Goal: Find contact information: Find contact information

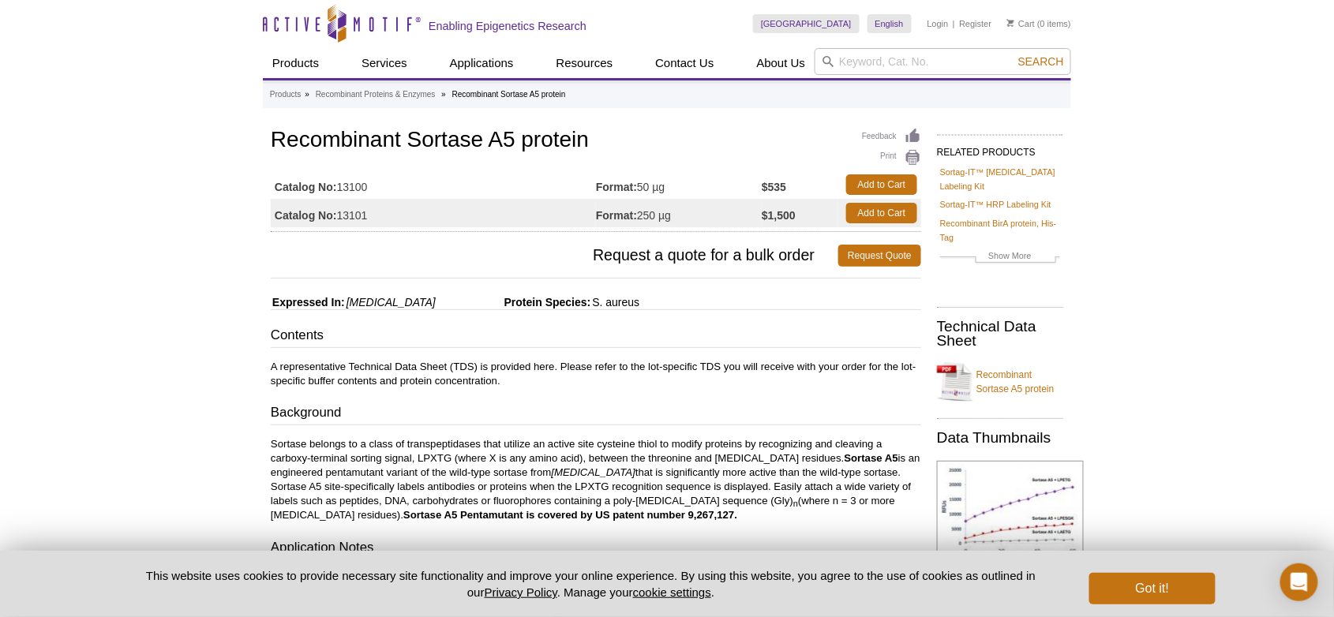
drag, startPoint x: 273, startPoint y: 184, endPoint x: 375, endPoint y: 185, distance: 101.8
click at [375, 185] on td "Catalog No: 13100" at bounding box center [433, 185] width 325 height 28
copy td "Catalog No: 13100"
drag, startPoint x: 274, startPoint y: 137, endPoint x: 377, endPoint y: 185, distance: 114.1
click at [377, 185] on div "Feedback Print Recombinant Sortase A5 protein Catalog No: 13100 Format: 50 µg $…" at bounding box center [596, 178] width 651 height 107
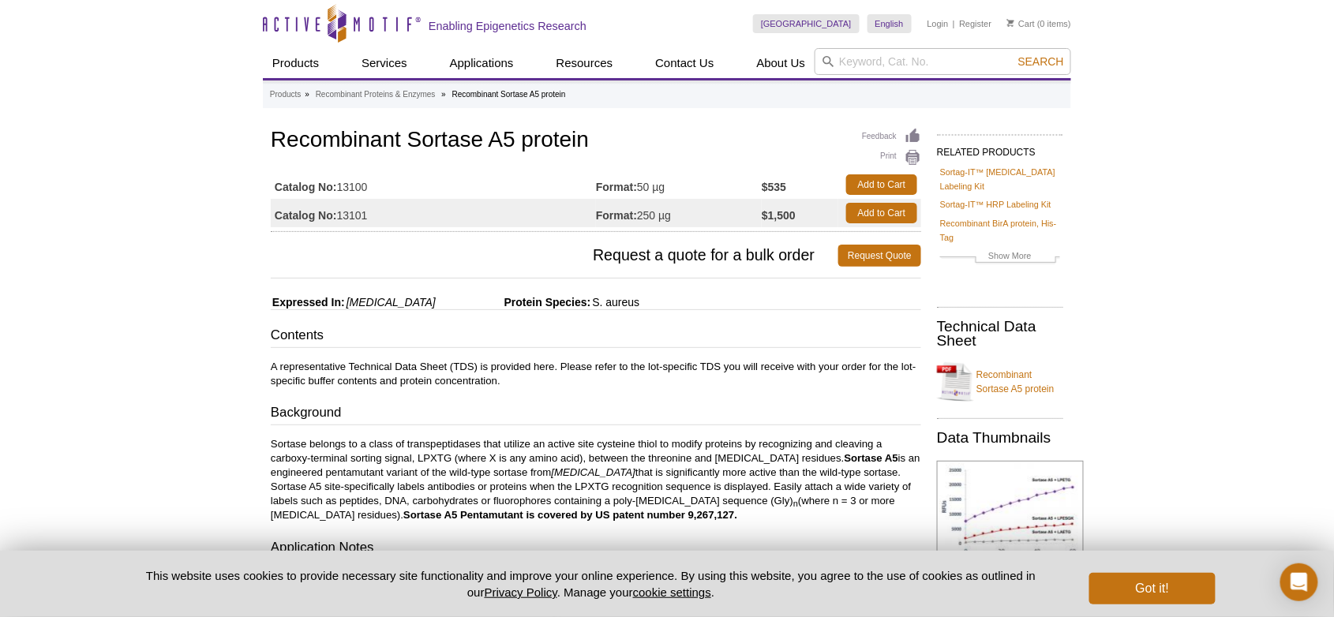
copy div "Recombinant Sortase A5 protein Catalog No: 13100"
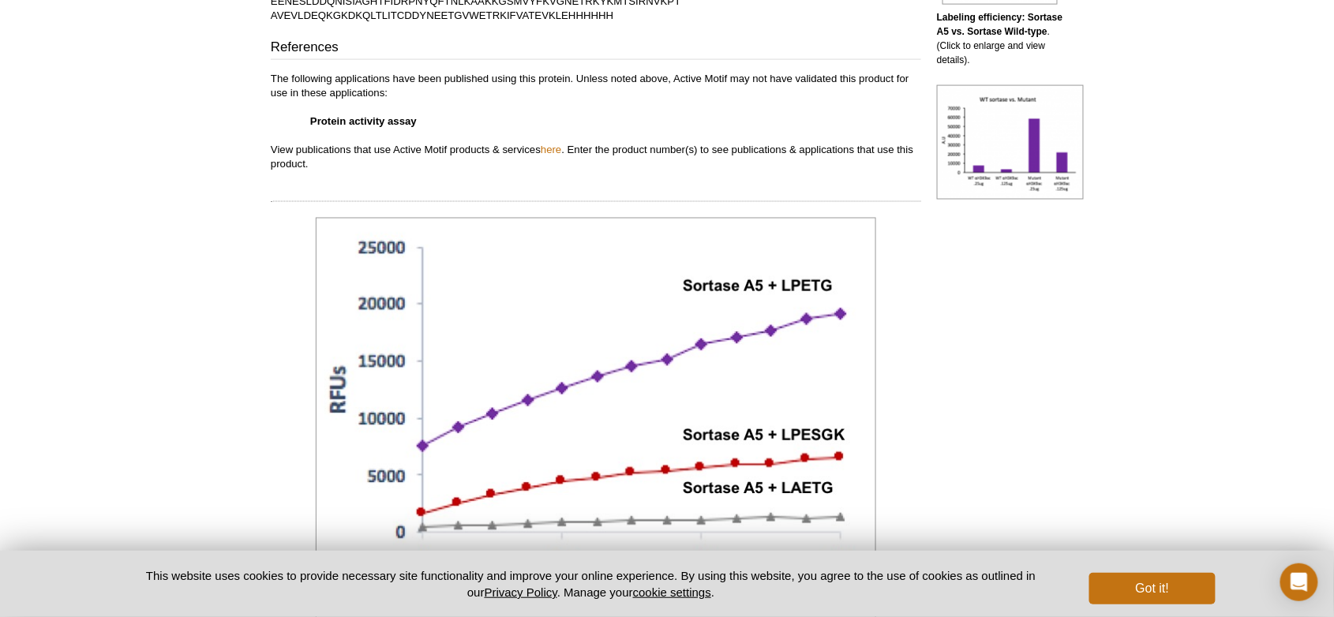
scroll to position [785, 0]
click at [556, 149] on link "here" at bounding box center [551, 148] width 21 height 12
click at [1150, 587] on button "Got it!" at bounding box center [1152, 589] width 126 height 32
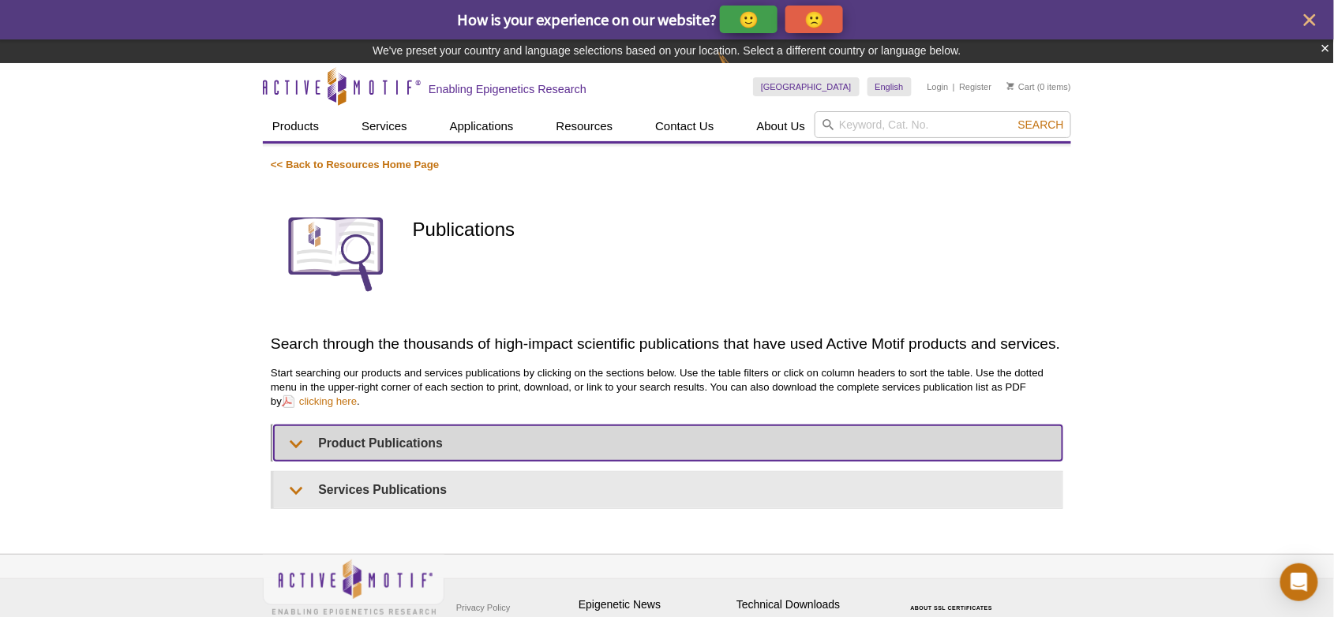
click at [300, 447] on summary "Product Publications" at bounding box center [668, 444] width 789 height 36
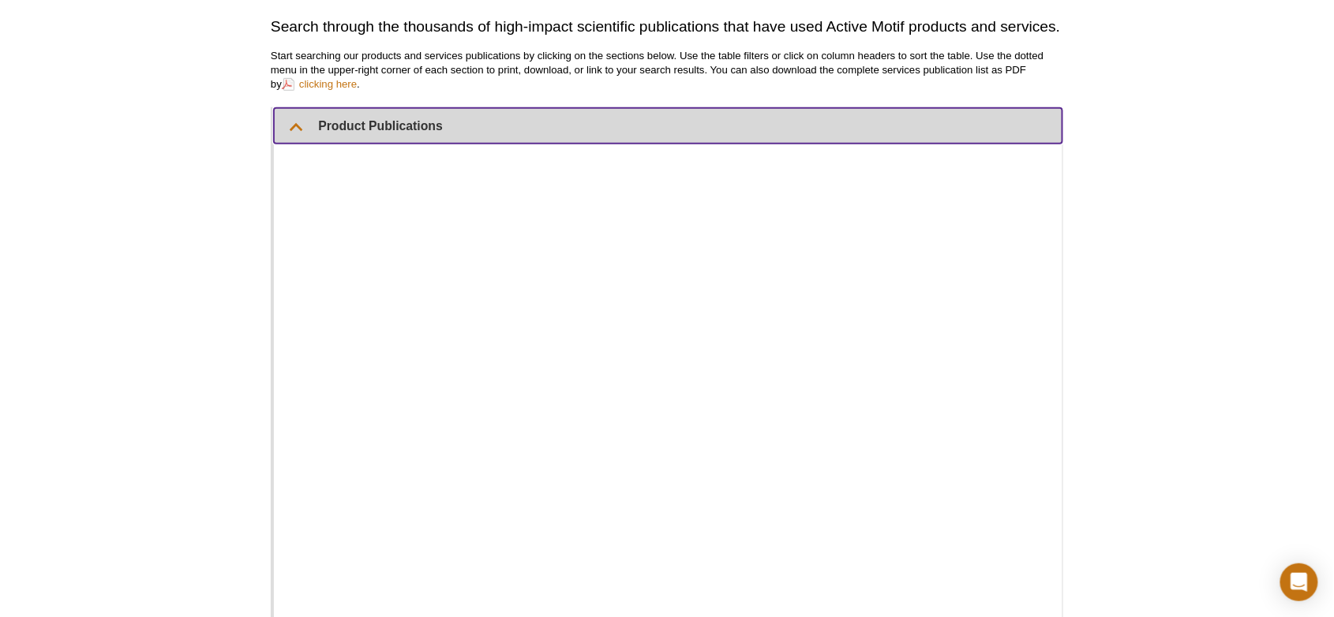
scroll to position [294, 0]
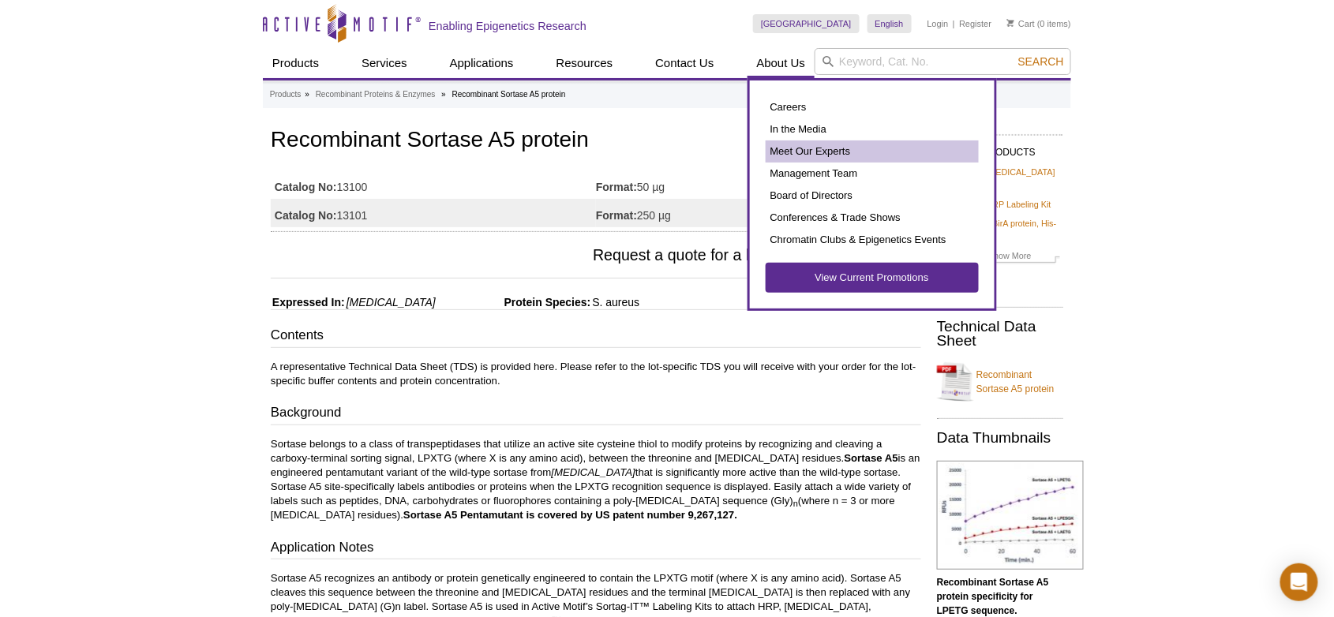
scroll to position [2, 0]
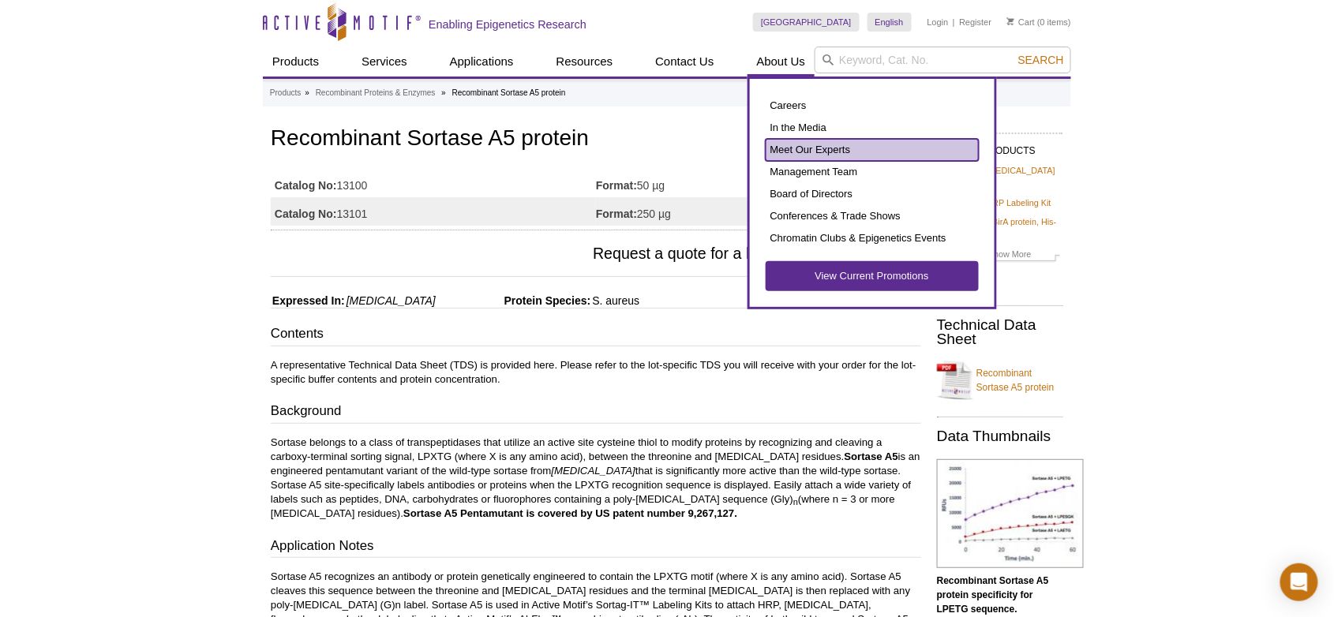
click at [789, 155] on link "Meet Our Experts" at bounding box center [872, 150] width 213 height 22
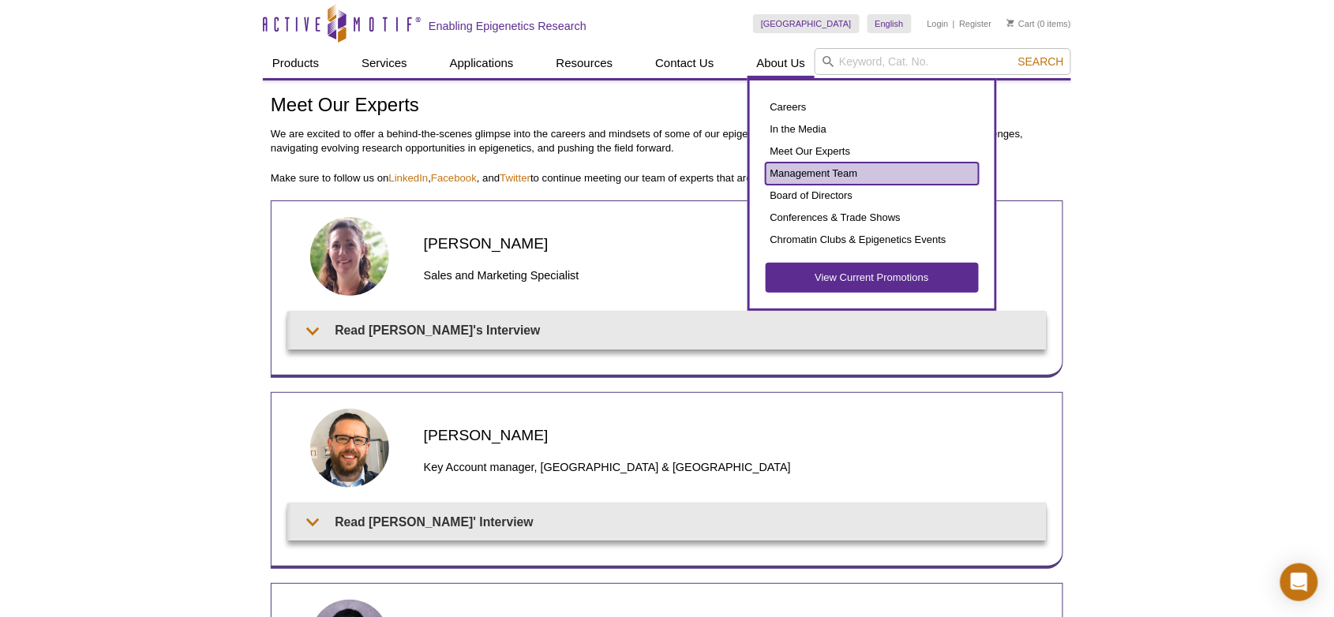
click at [793, 172] on link "Management Team" at bounding box center [872, 174] width 213 height 22
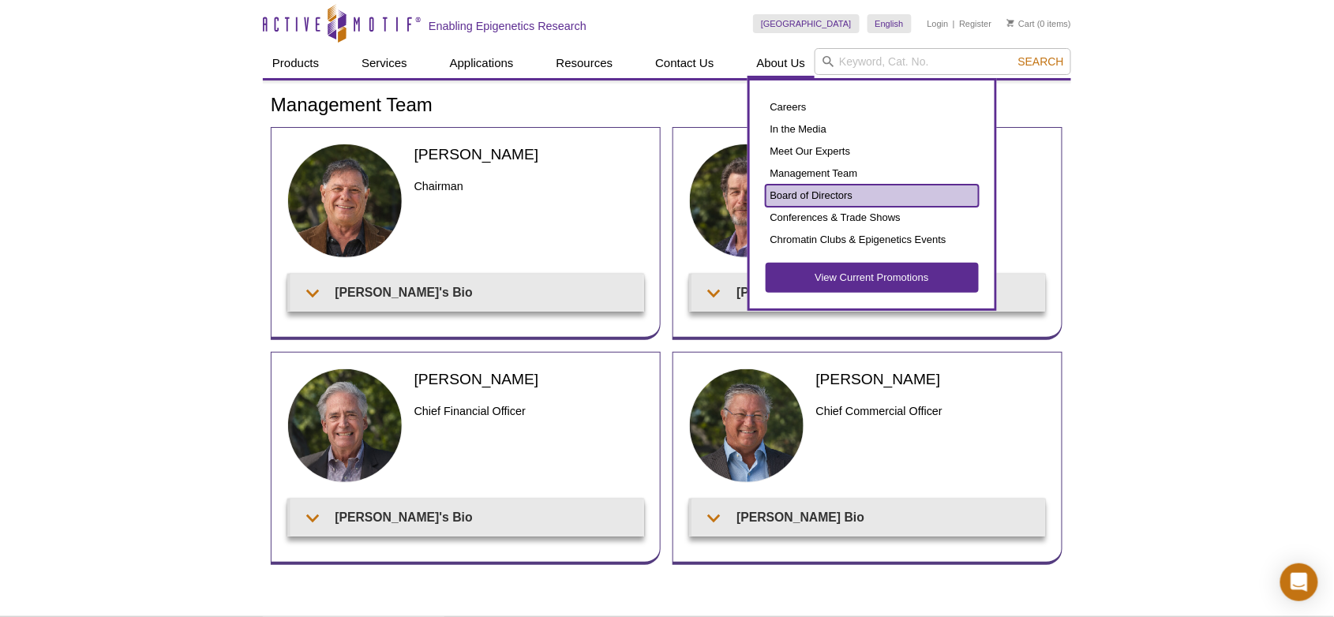
click at [784, 193] on link "Board of Directors" at bounding box center [872, 196] width 213 height 22
click at [788, 194] on link "Board of Directors" at bounding box center [872, 196] width 213 height 22
click at [813, 201] on link "Board of Directors" at bounding box center [872, 196] width 213 height 22
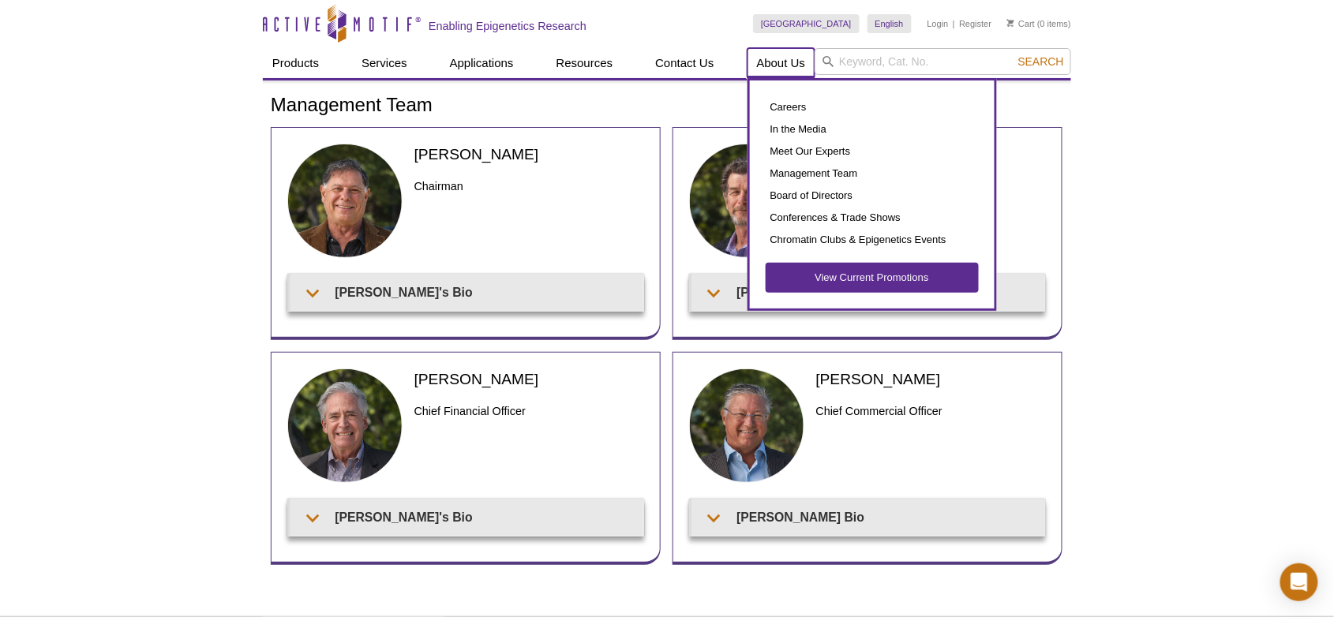
click at [789, 63] on link "About Us" at bounding box center [782, 63] width 68 height 30
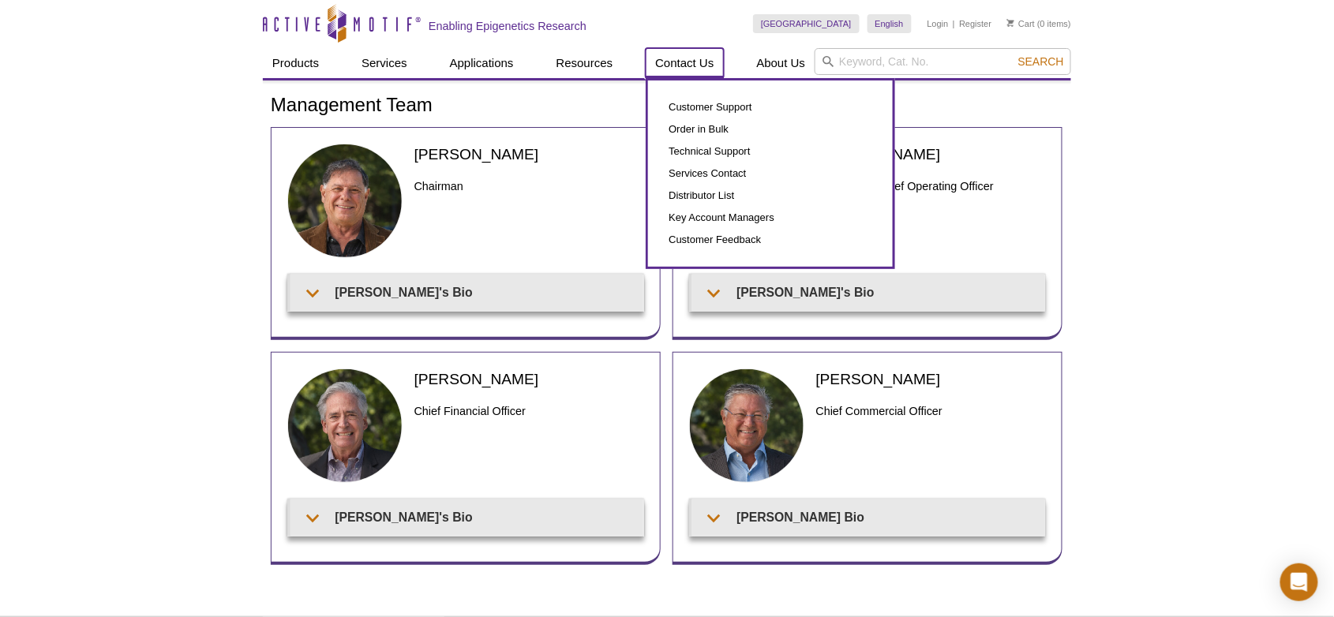
click at [696, 66] on link "Contact Us" at bounding box center [684, 63] width 77 height 30
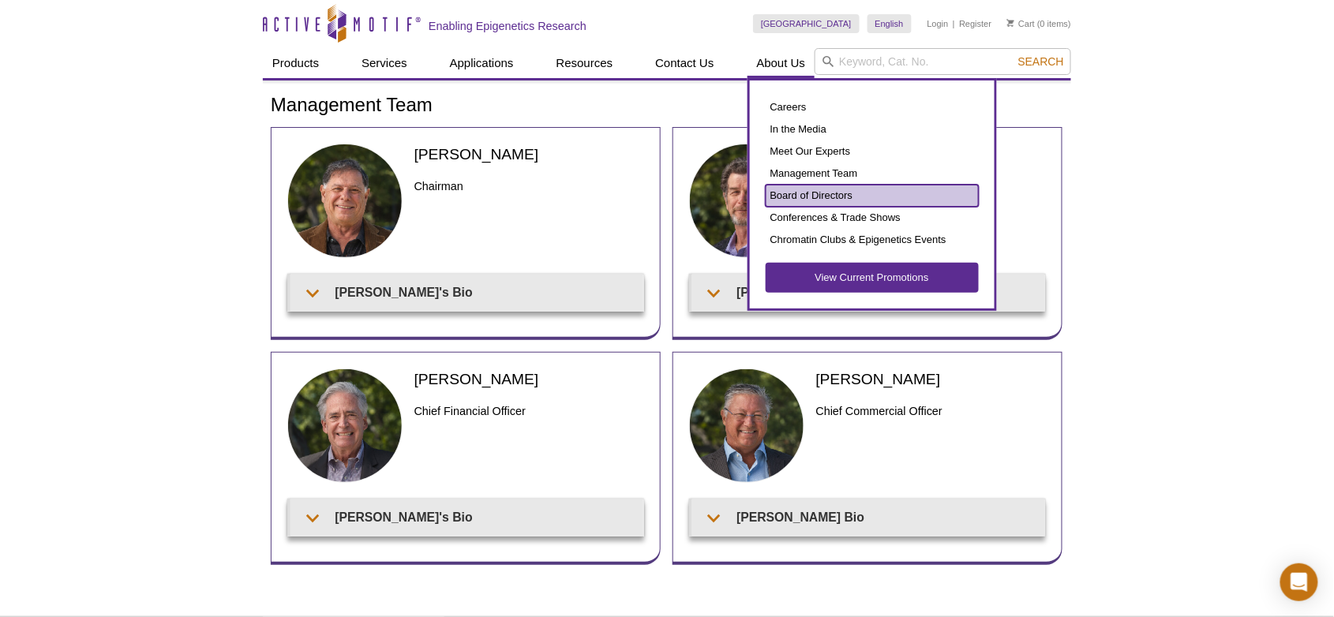
click at [787, 195] on link "Board of Directors" at bounding box center [872, 196] width 213 height 22
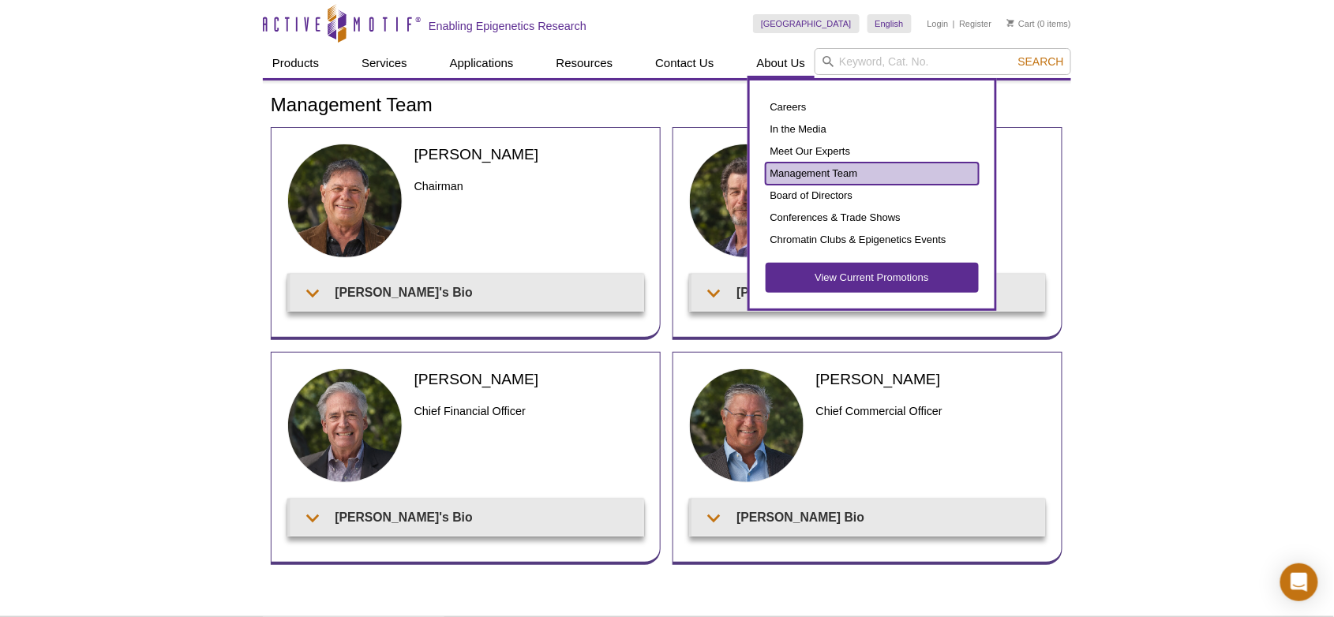
click at [788, 173] on link "Management Team" at bounding box center [872, 174] width 213 height 22
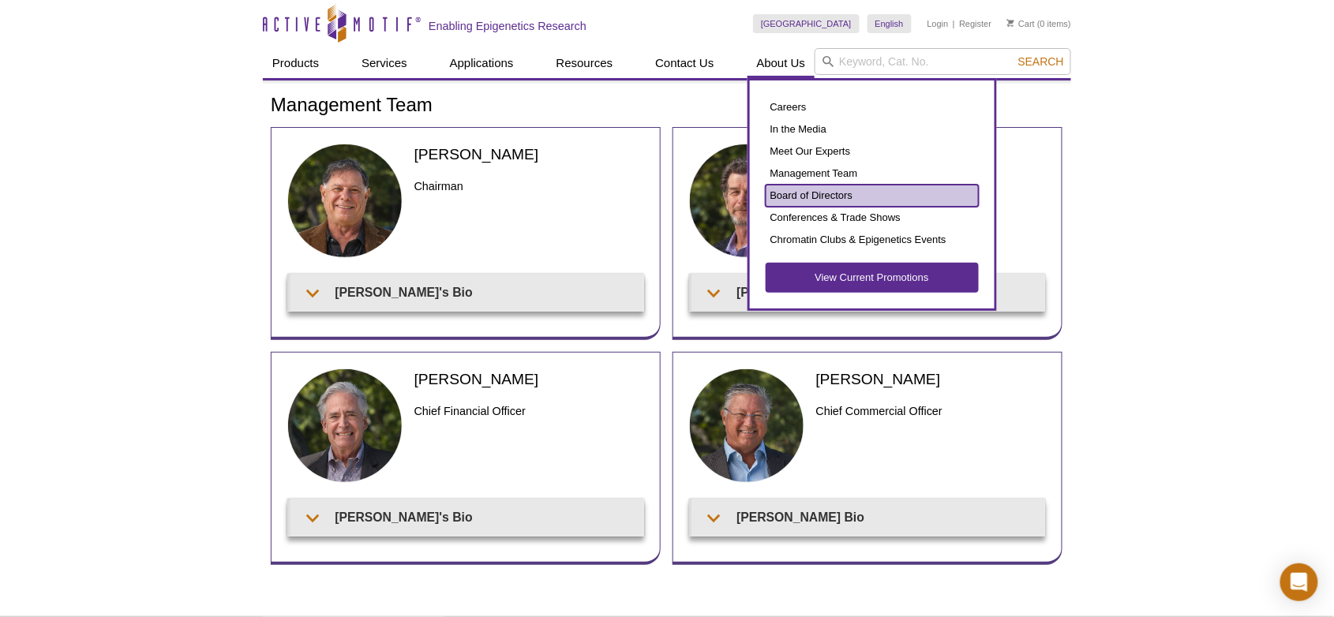
click at [805, 196] on link "Board of Directors" at bounding box center [872, 196] width 213 height 22
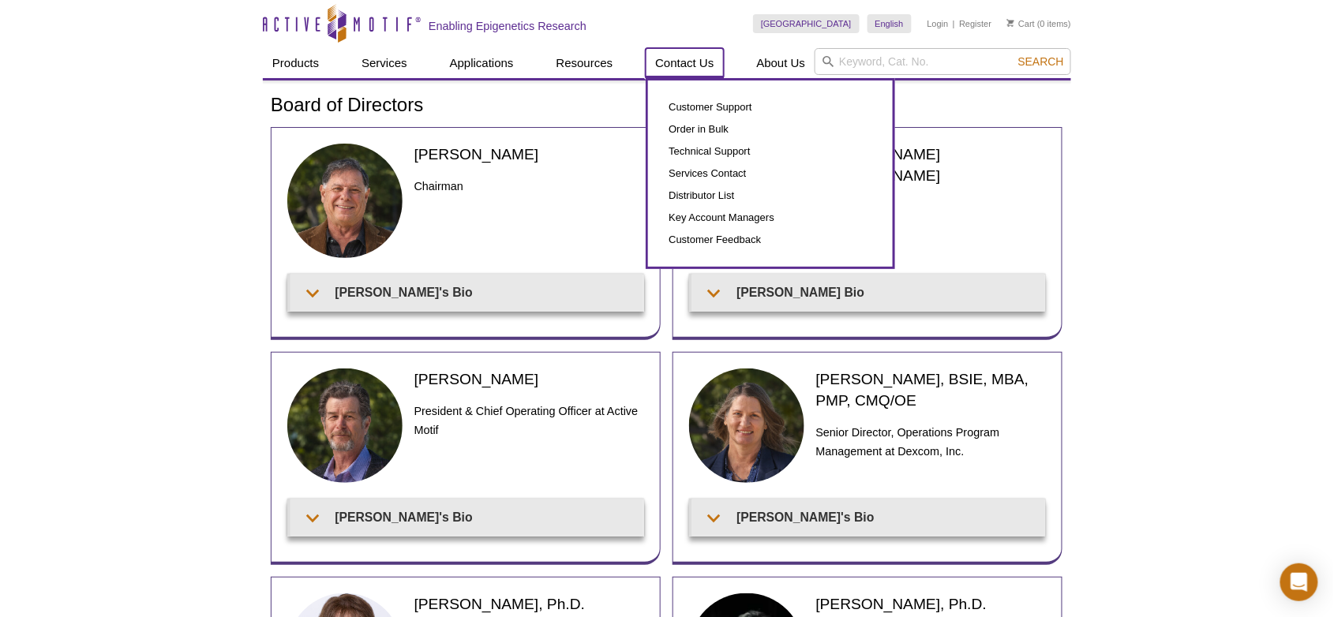
click at [684, 59] on link "Contact Us" at bounding box center [684, 63] width 77 height 30
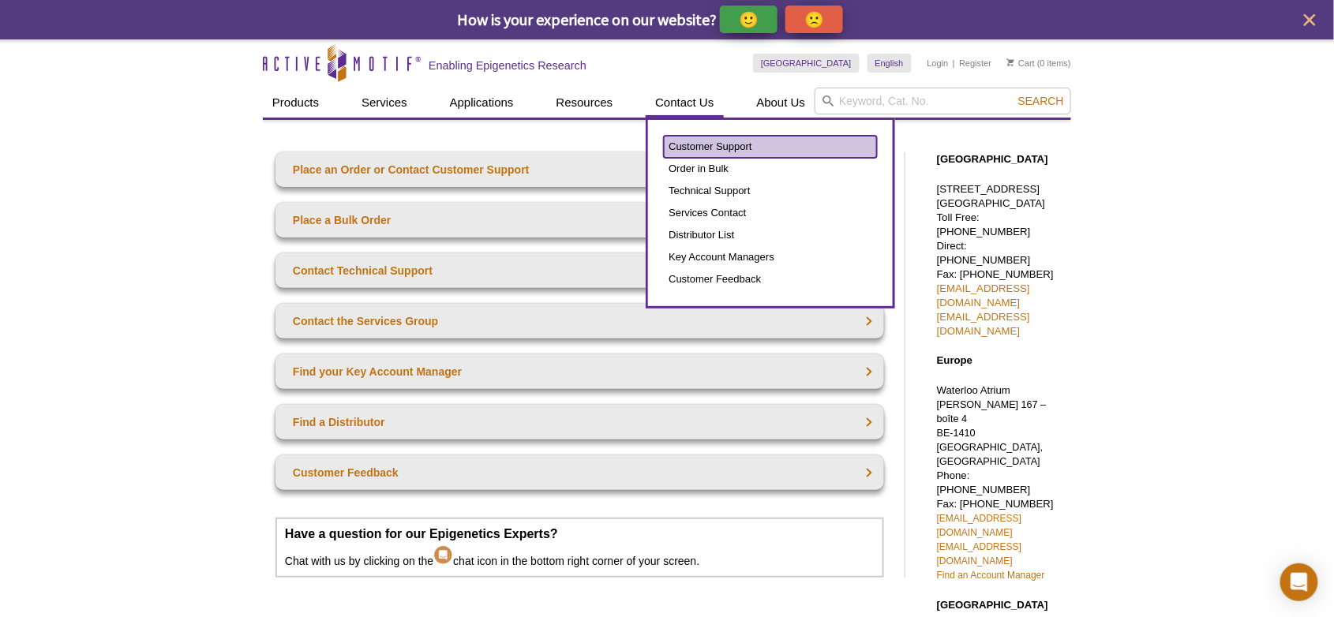
click at [688, 143] on link "Customer Support" at bounding box center [770, 147] width 213 height 22
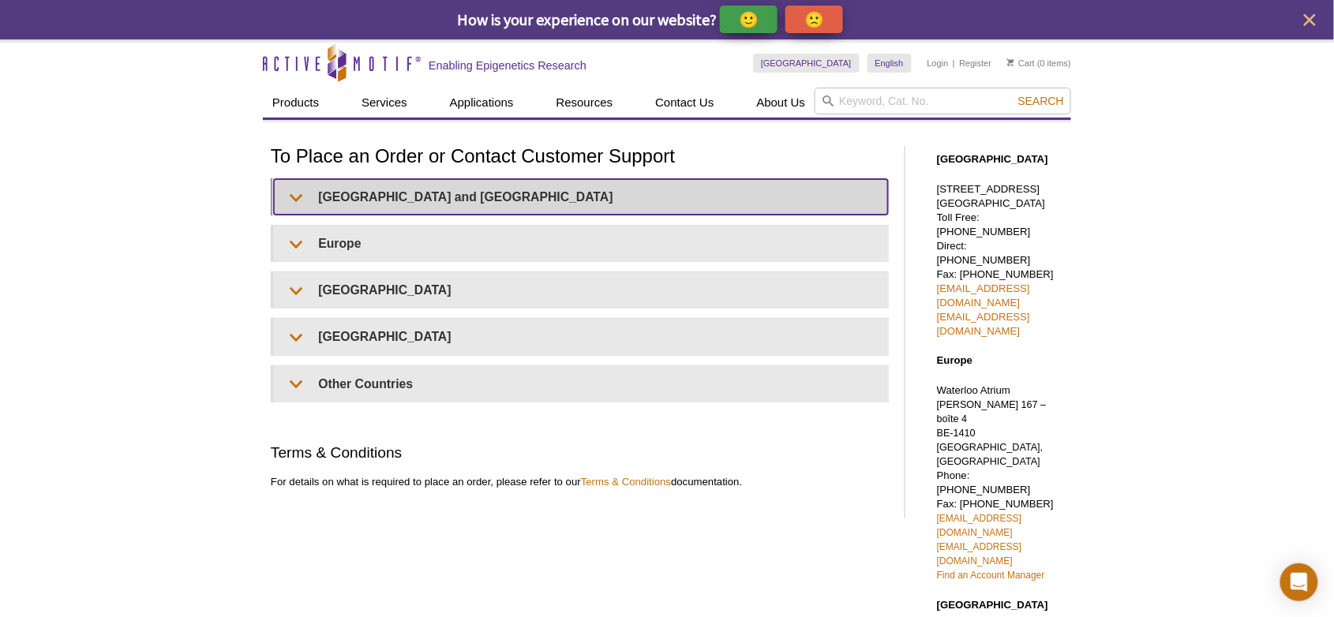
click at [292, 198] on summary "[GEOGRAPHIC_DATA] and [GEOGRAPHIC_DATA]" at bounding box center [581, 197] width 614 height 36
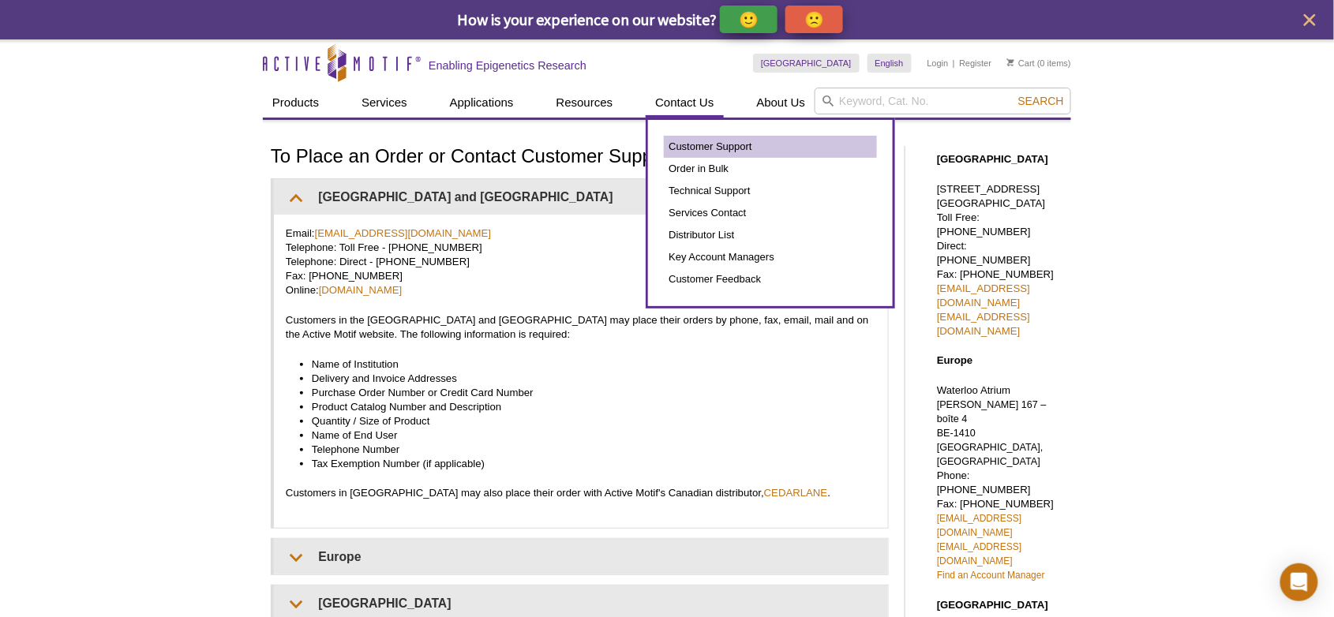
click at [677, 146] on link "Customer Support" at bounding box center [770, 147] width 213 height 22
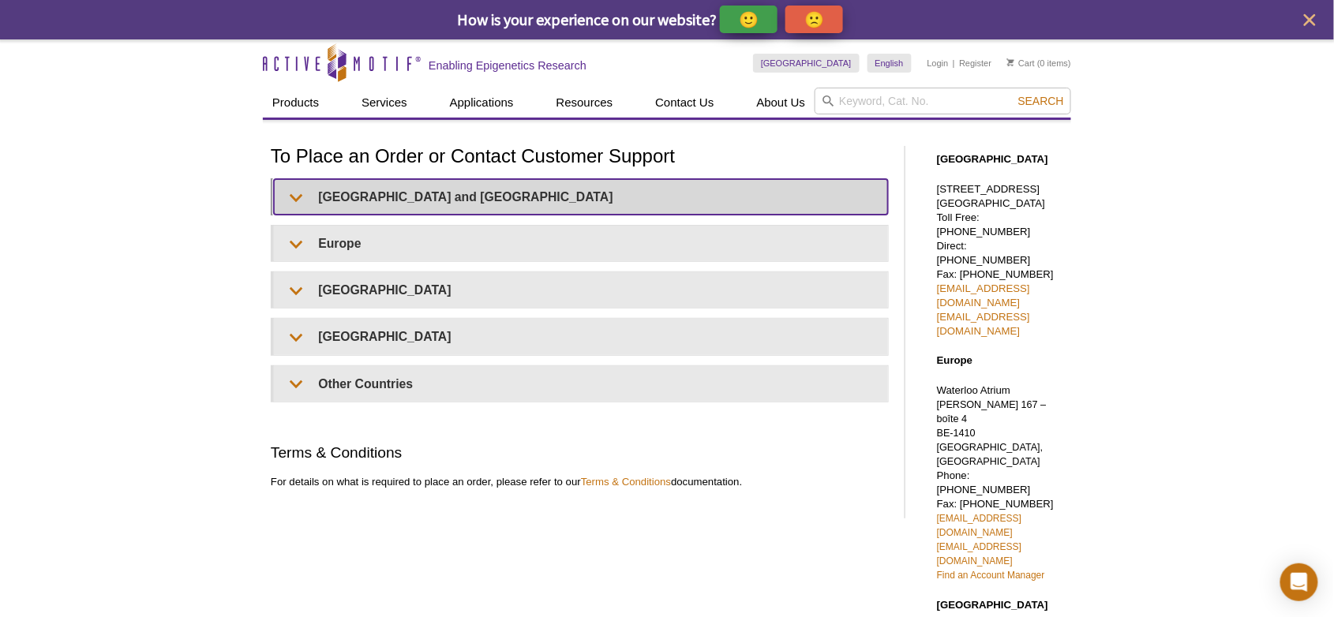
click at [296, 199] on summary "[GEOGRAPHIC_DATA] and [GEOGRAPHIC_DATA]" at bounding box center [581, 197] width 614 height 36
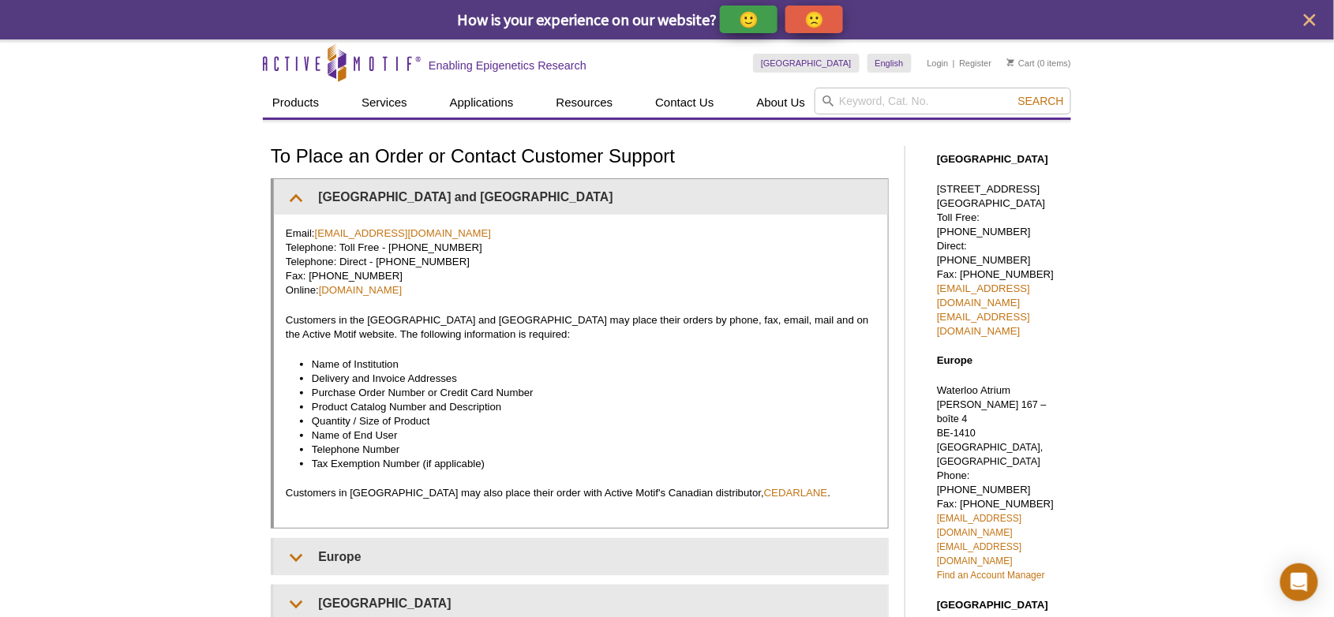
click at [570, 262] on p "Email: [EMAIL_ADDRESS][DOMAIN_NAME] Telephone: Toll Free - [PHONE_NUMBER] Telep…" at bounding box center [581, 262] width 591 height 71
drag, startPoint x: 1086, startPoint y: 290, endPoint x: 936, endPoint y: 286, distance: 150.1
click at [936, 286] on div "Active Motif Logo Enabling Epigenetics Research 0 Search Skip to content Active…" at bounding box center [667, 614] width 1334 height 1150
